Goal: Register for event/course

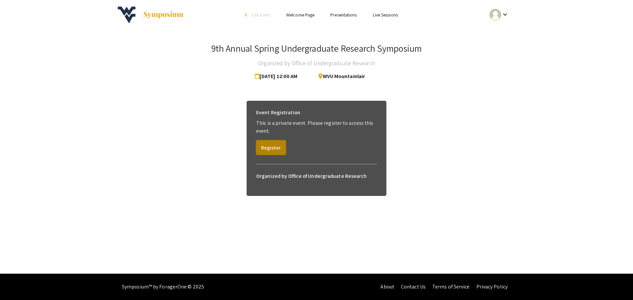
click at [277, 150] on button "Register" at bounding box center [271, 147] width 30 height 14
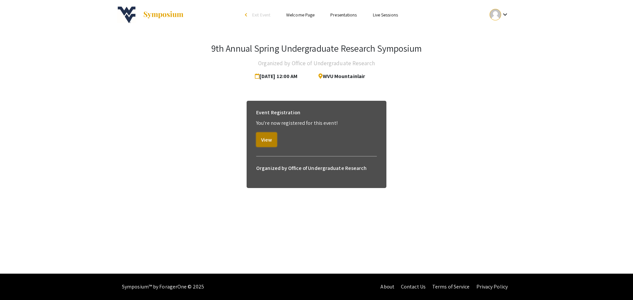
click at [274, 143] on button "View" at bounding box center [266, 139] width 21 height 14
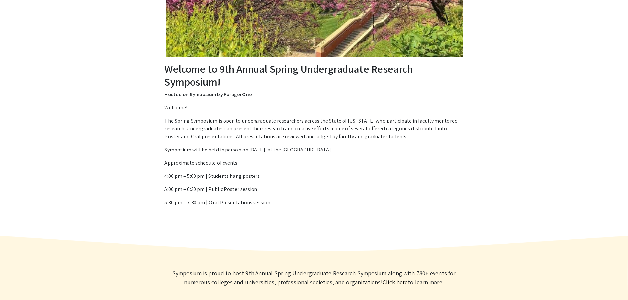
scroll to position [242, 0]
